Goal: Book appointment/travel/reservation

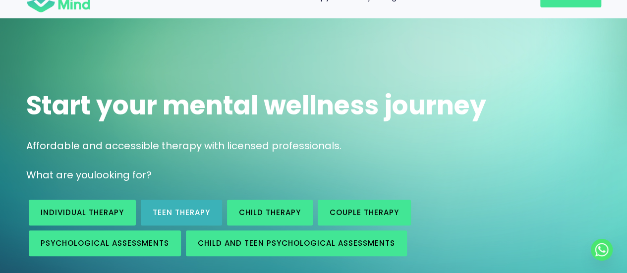
scroll to position [50, 0]
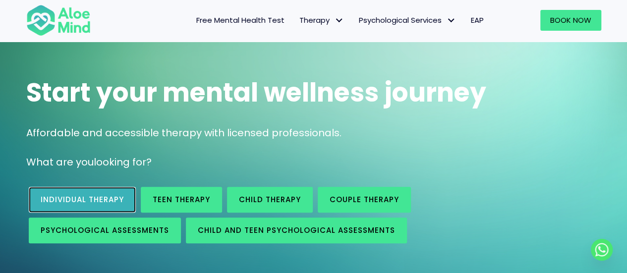
click at [97, 193] on link "Individual therapy" at bounding box center [82, 200] width 107 height 26
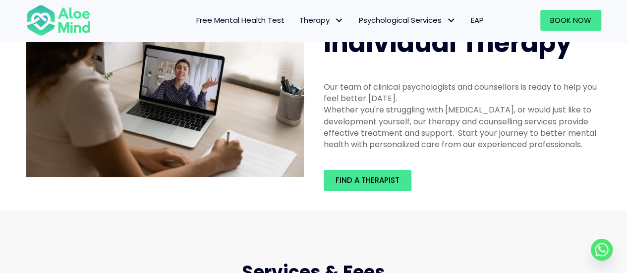
scroll to position [99, 0]
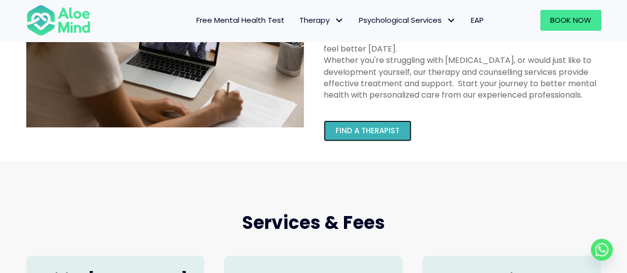
click at [376, 127] on span "Find a therapist" at bounding box center [367, 130] width 64 height 10
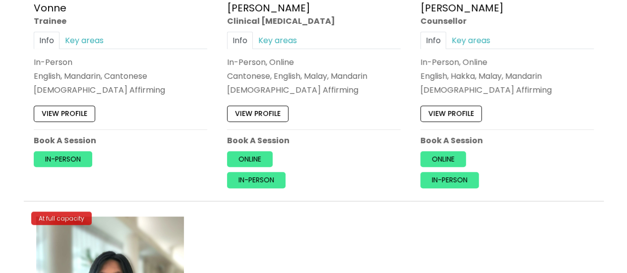
scroll to position [4022, 0]
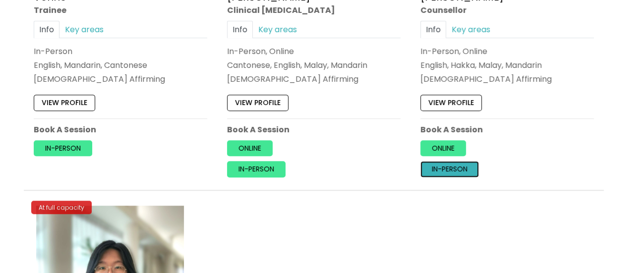
click at [456, 162] on link "In-person" at bounding box center [449, 170] width 58 height 16
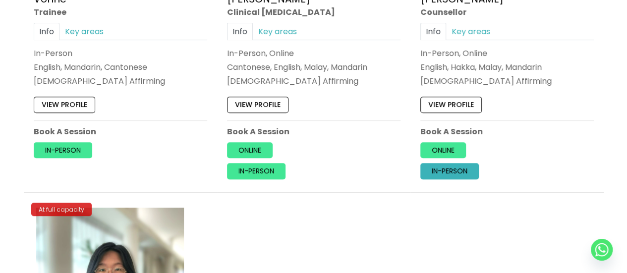
scroll to position [3873, 0]
